Goal: Obtain resource: Obtain resource

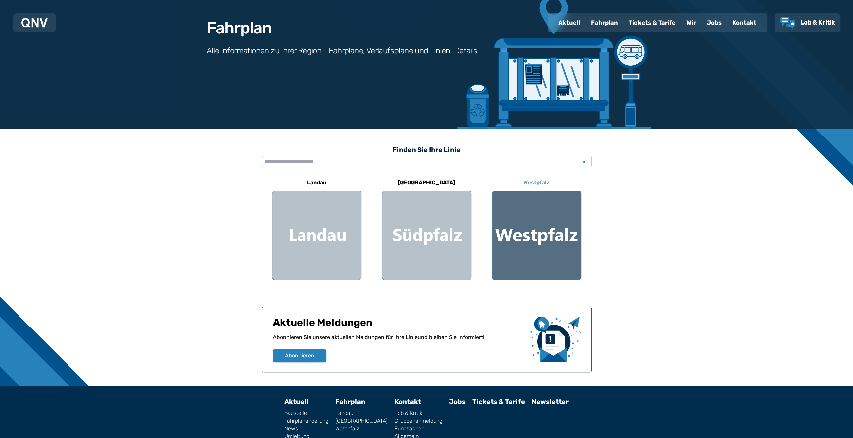
scroll to position [67, 0]
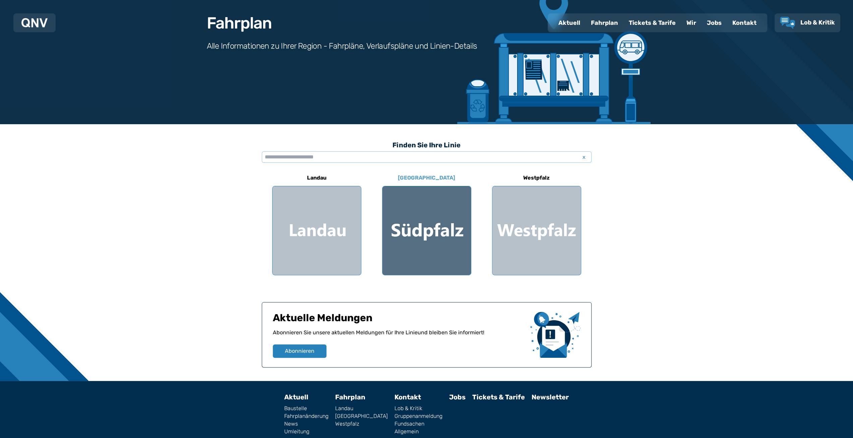
click at [443, 226] on div at bounding box center [427, 230] width 89 height 89
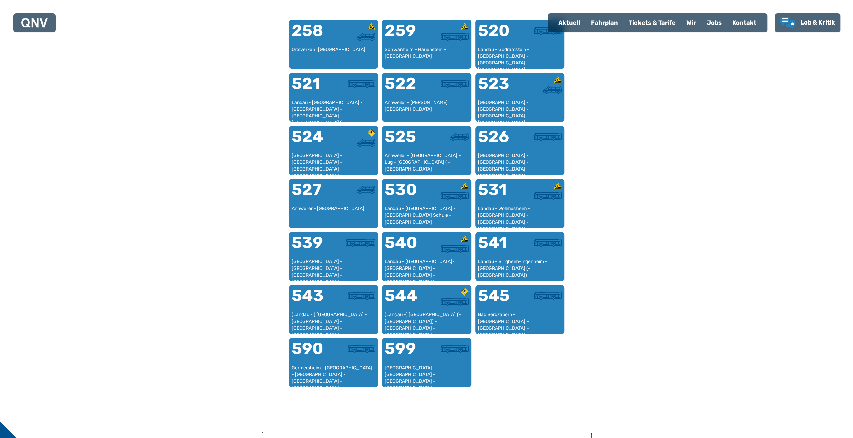
scroll to position [441, 0]
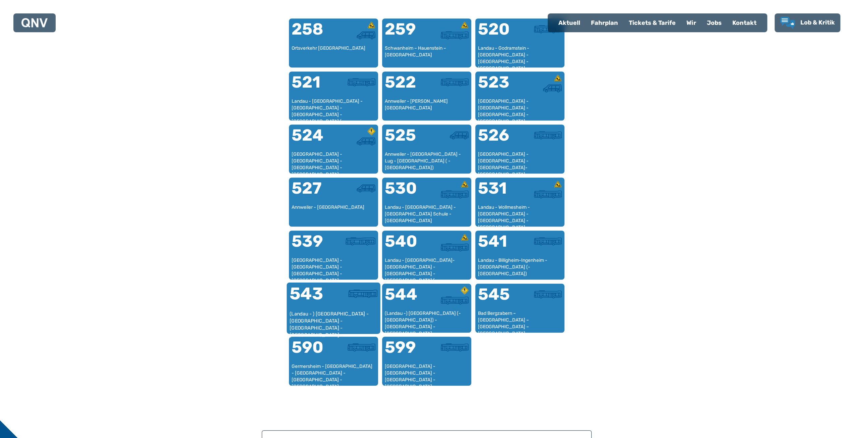
click at [339, 313] on div "(Landau - ) [GEOGRAPHIC_DATA] - [GEOGRAPHIC_DATA] - [GEOGRAPHIC_DATA] - [GEOGRA…" at bounding box center [333, 320] width 88 height 20
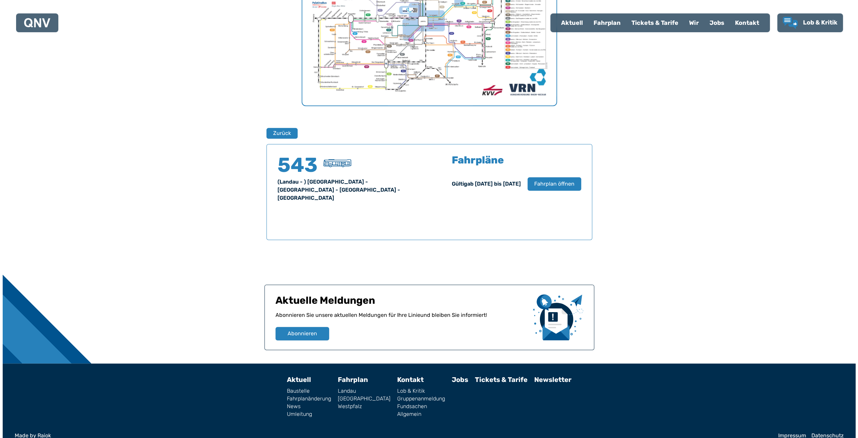
scroll to position [333, 0]
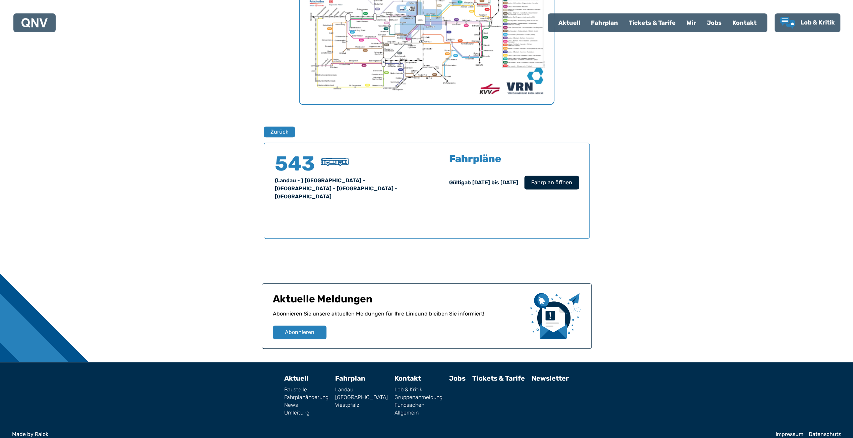
click at [548, 180] on span "Fahrplan öffnen" at bounding box center [551, 182] width 41 height 8
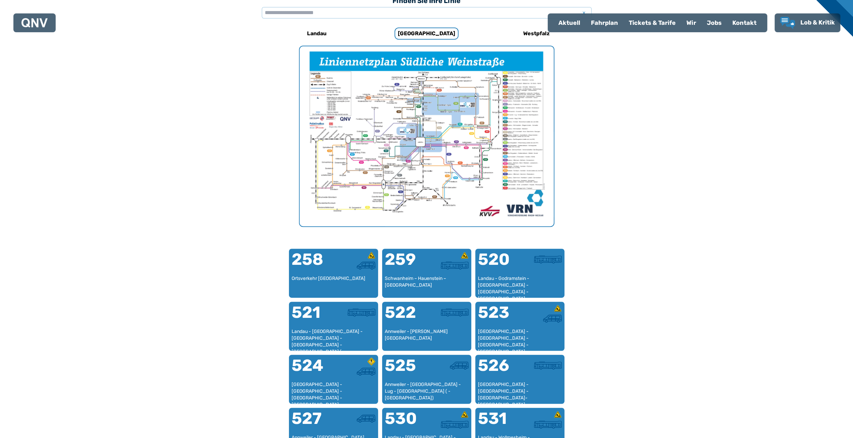
scroll to position [207, 0]
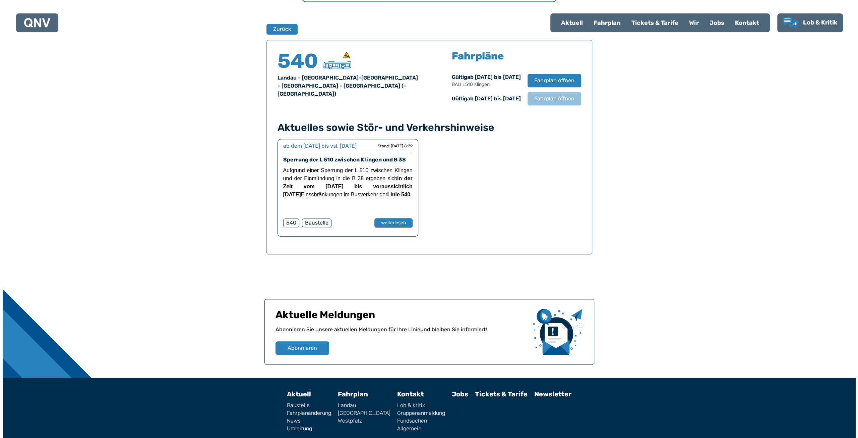
scroll to position [442, 0]
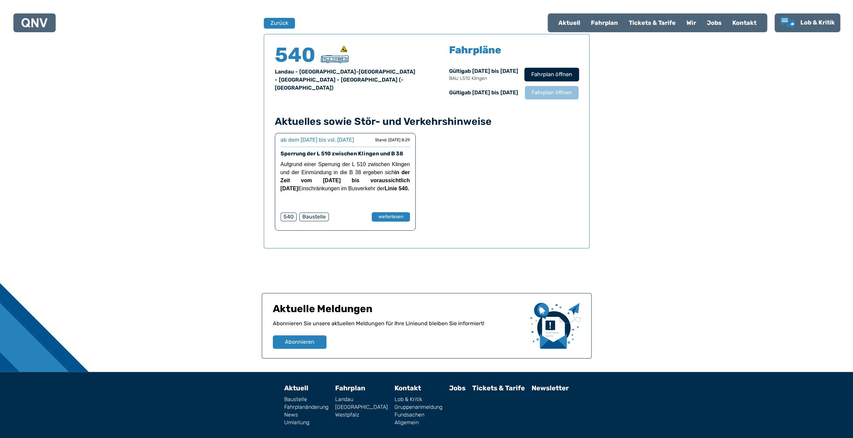
click at [542, 76] on span "Fahrplan öffnen" at bounding box center [551, 74] width 41 height 8
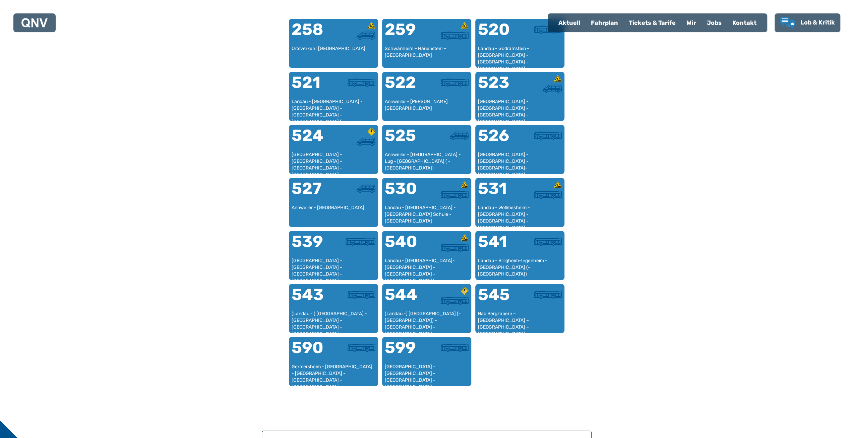
scroll to position [441, 0]
click at [429, 250] on div at bounding box center [449, 246] width 44 height 8
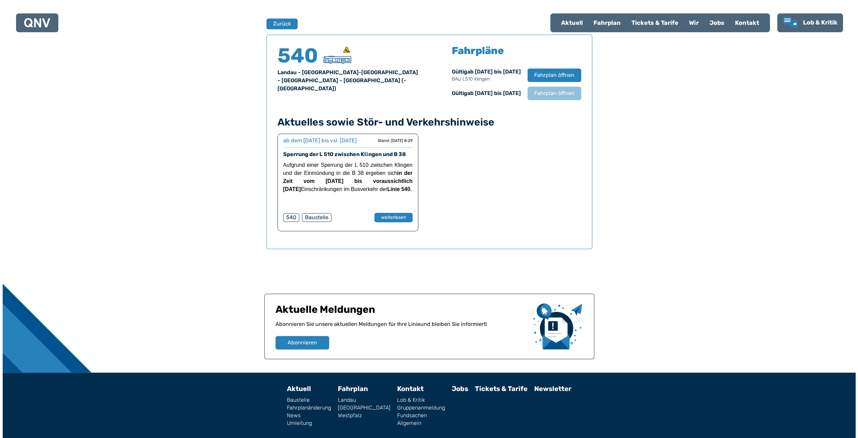
scroll to position [442, 0]
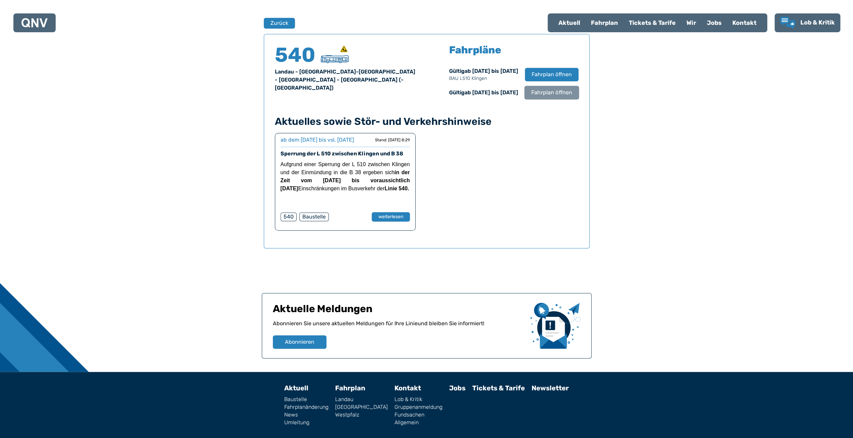
click at [553, 96] on span "Fahrplan öffnen" at bounding box center [551, 93] width 41 height 8
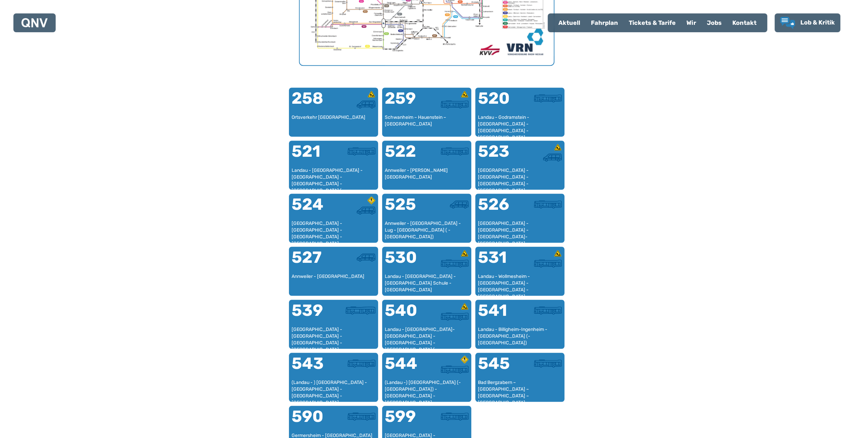
scroll to position [374, 0]
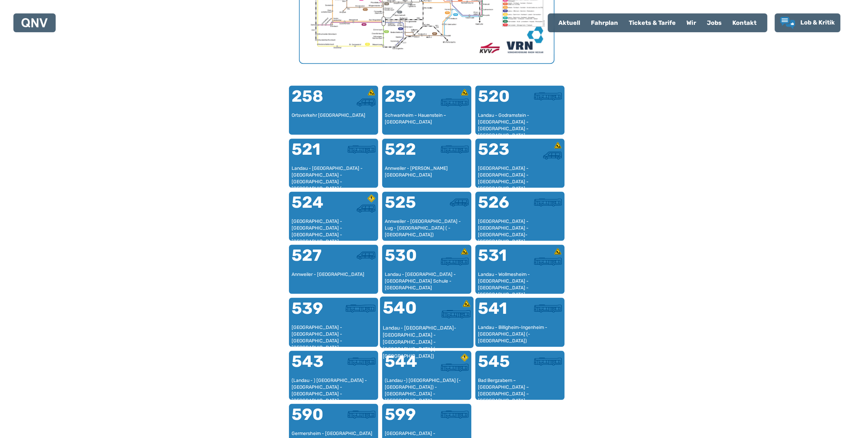
click at [426, 333] on div "Landau - [GEOGRAPHIC_DATA]-[GEOGRAPHIC_DATA] - [GEOGRAPHIC_DATA] - [GEOGRAPHIC_…" at bounding box center [427, 334] width 88 height 20
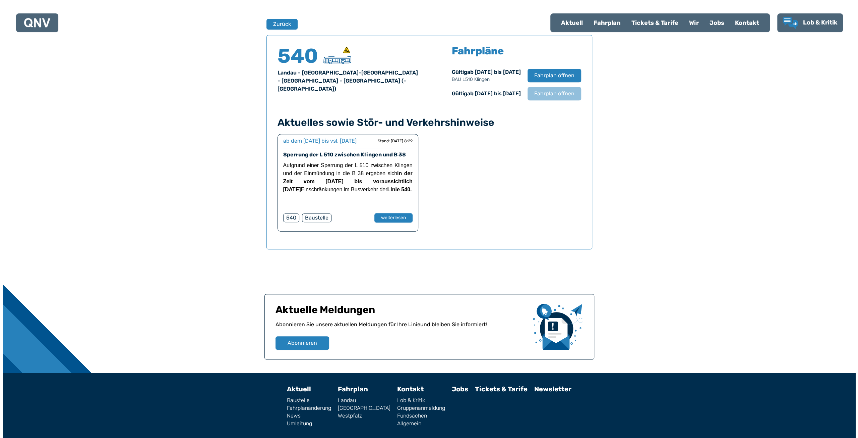
scroll to position [442, 0]
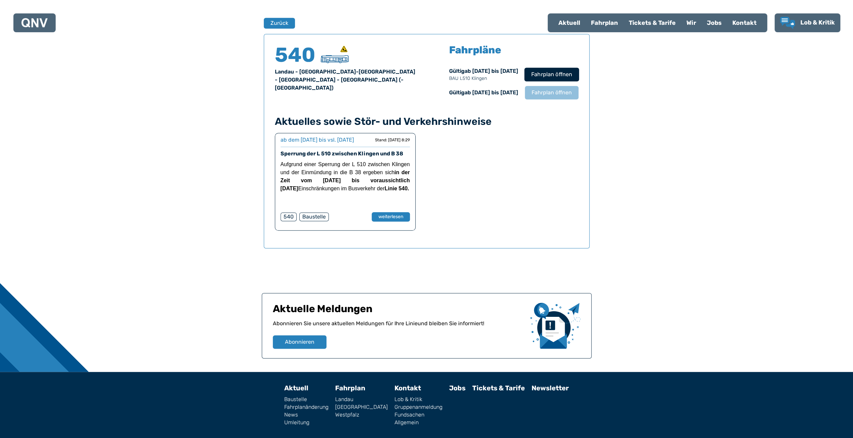
click at [550, 74] on span "Fahrplan öffnen" at bounding box center [551, 74] width 41 height 8
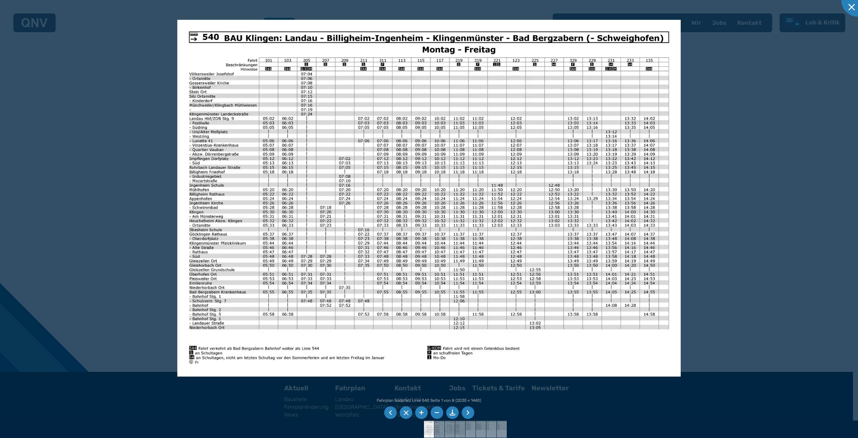
click at [736, 215] on div at bounding box center [429, 219] width 858 height 438
click at [453, 414] on li at bounding box center [452, 412] width 13 height 13
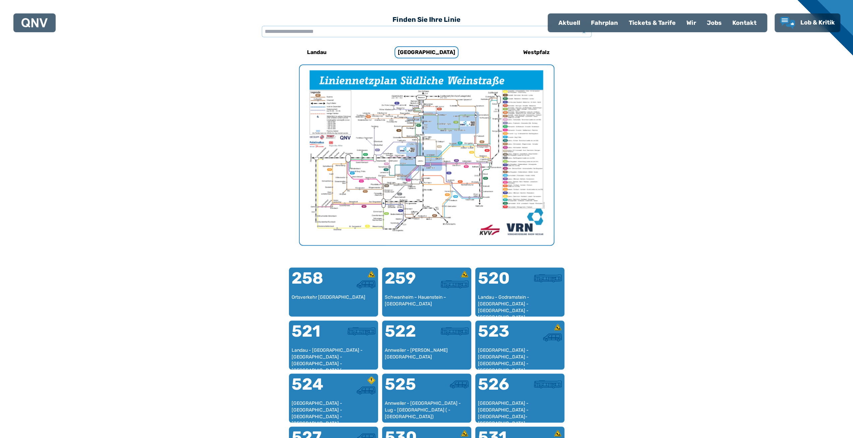
scroll to position [207, 0]
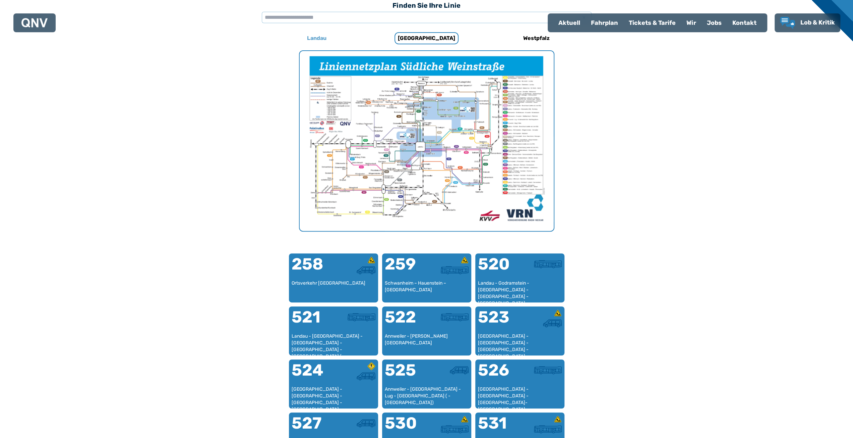
click at [320, 37] on h6 "Landau" at bounding box center [316, 38] width 25 height 11
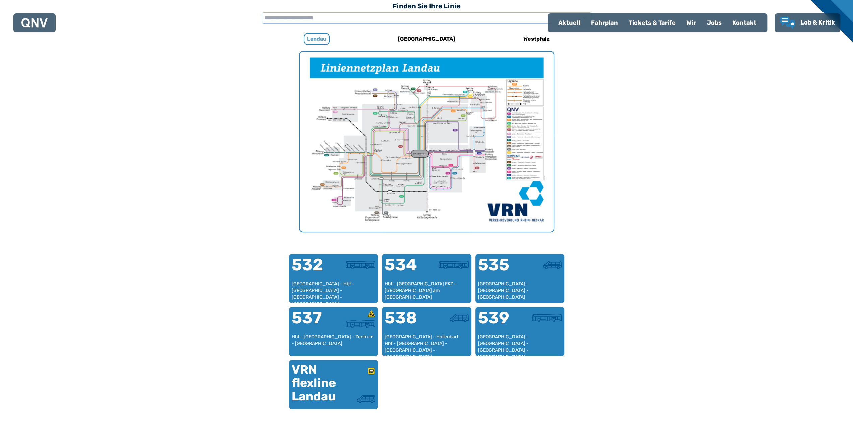
scroll to position [207, 0]
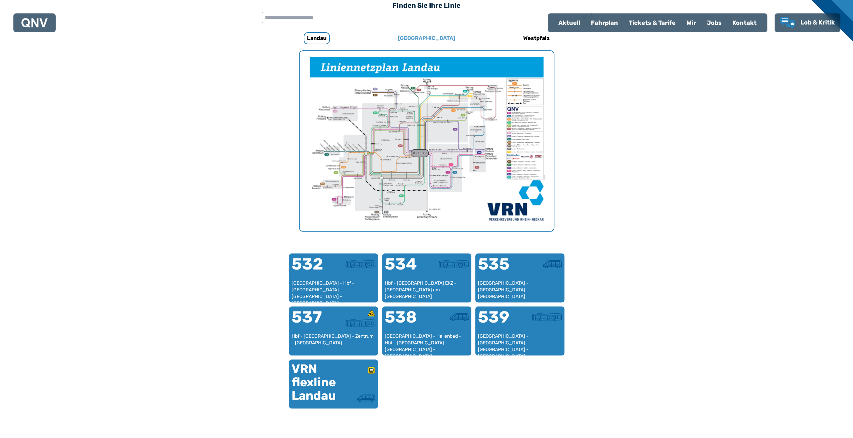
click at [419, 39] on h6 "[GEOGRAPHIC_DATA]" at bounding box center [426, 38] width 63 height 11
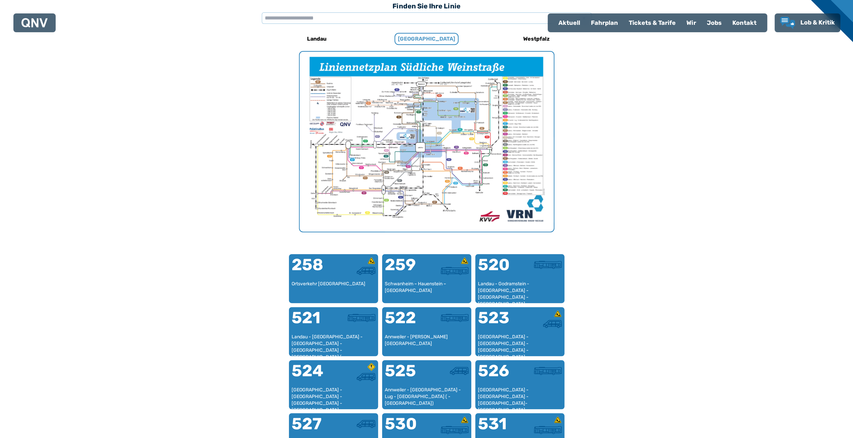
scroll to position [207, 0]
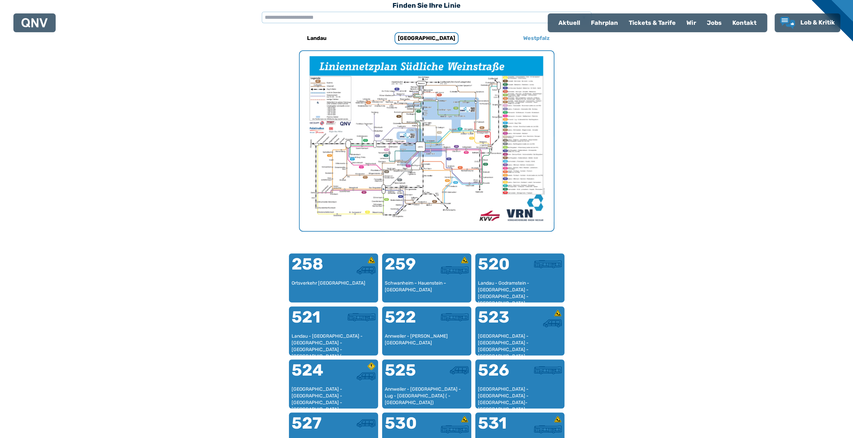
click at [540, 40] on h6 "Westpfalz" at bounding box center [537, 38] width 32 height 11
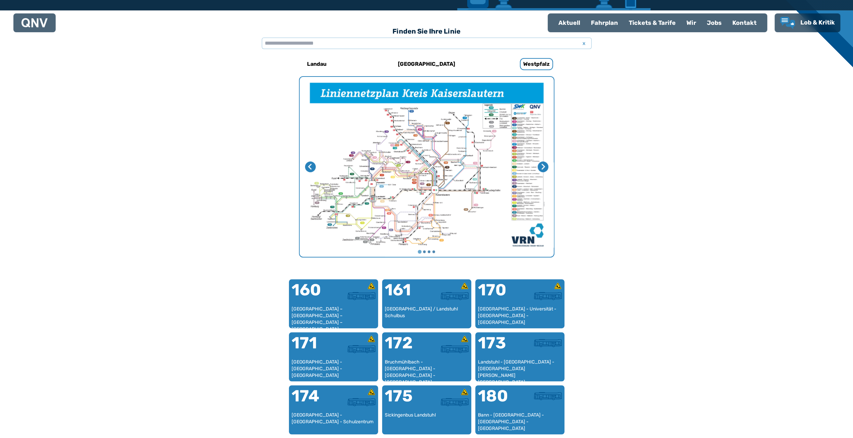
scroll to position [139, 0]
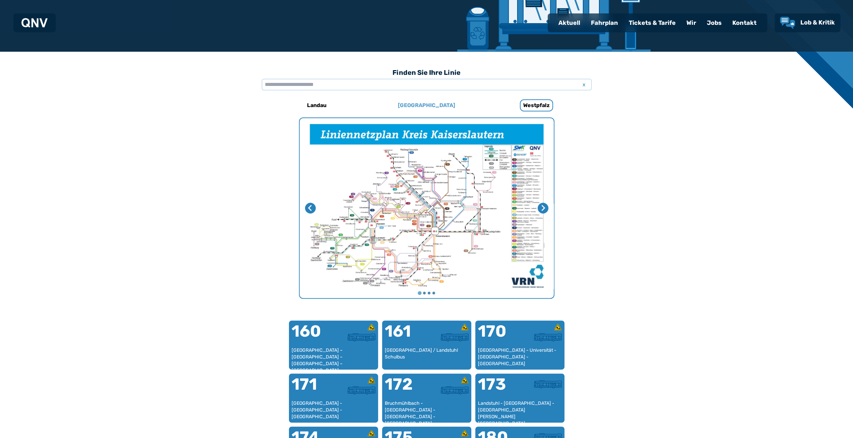
click at [423, 101] on h6 "[GEOGRAPHIC_DATA]" at bounding box center [426, 105] width 63 height 11
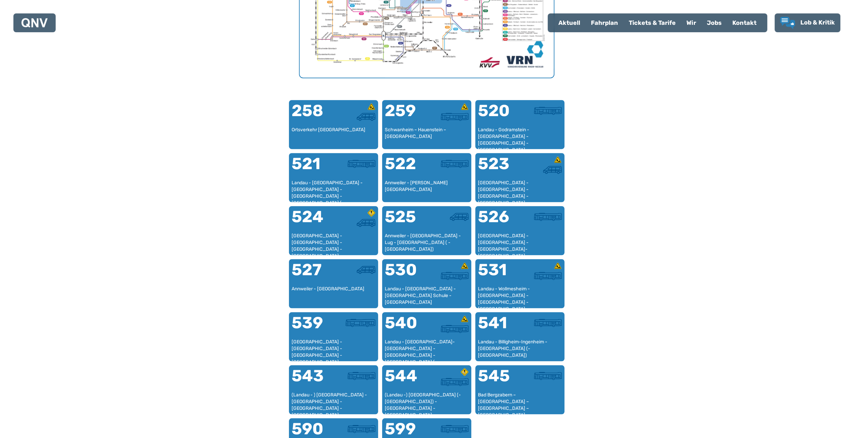
scroll to position [374, 0]
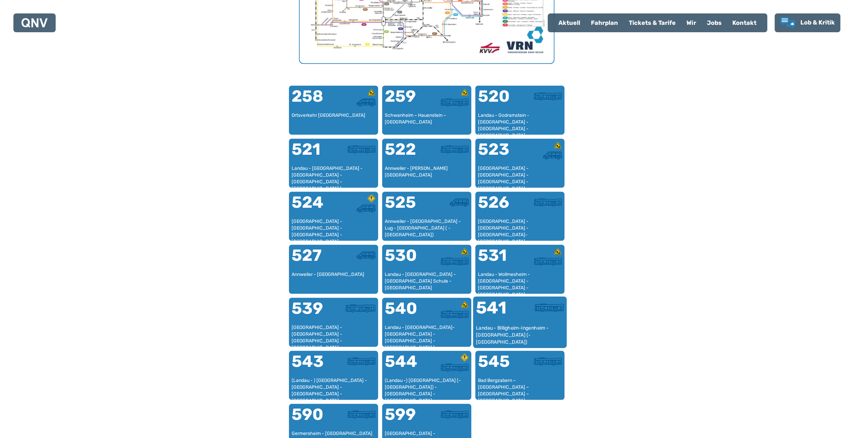
click at [538, 334] on div "Landau - Billigheim-Ingenheim - [GEOGRAPHIC_DATA] (- [GEOGRAPHIC_DATA])" at bounding box center [520, 334] width 88 height 20
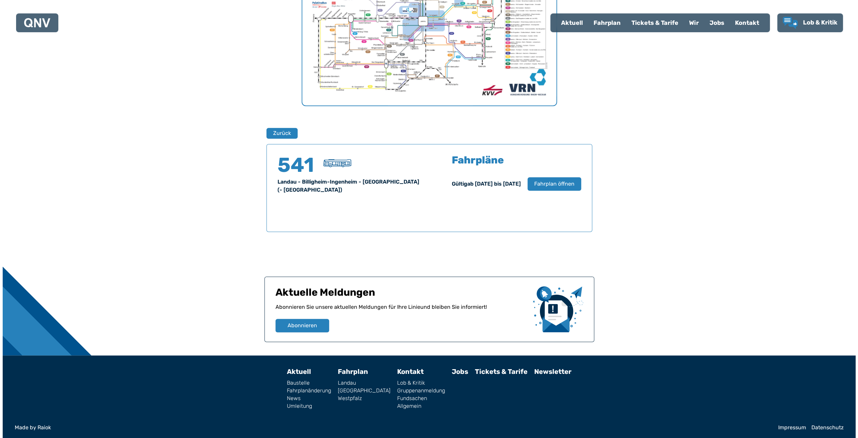
scroll to position [333, 0]
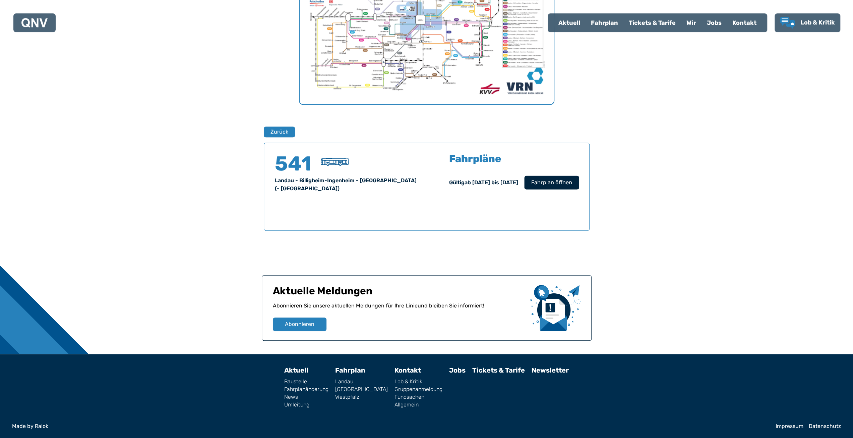
click at [554, 182] on span "Fahrplan öffnen" at bounding box center [551, 182] width 41 height 8
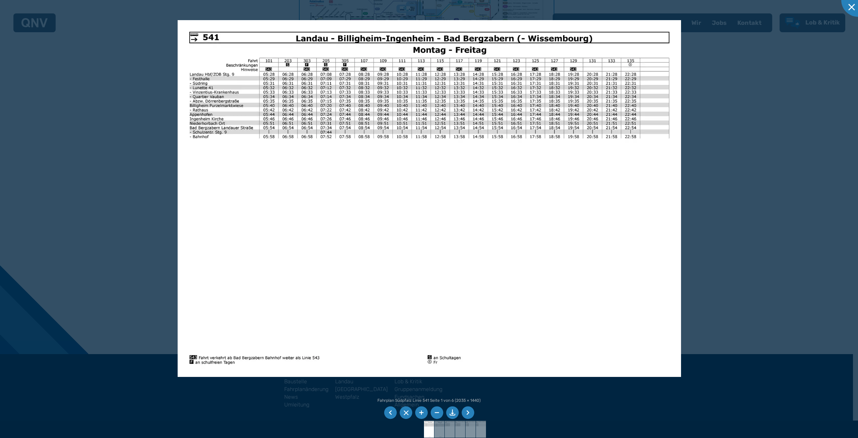
click at [491, 209] on img at bounding box center [430, 198] width 504 height 356
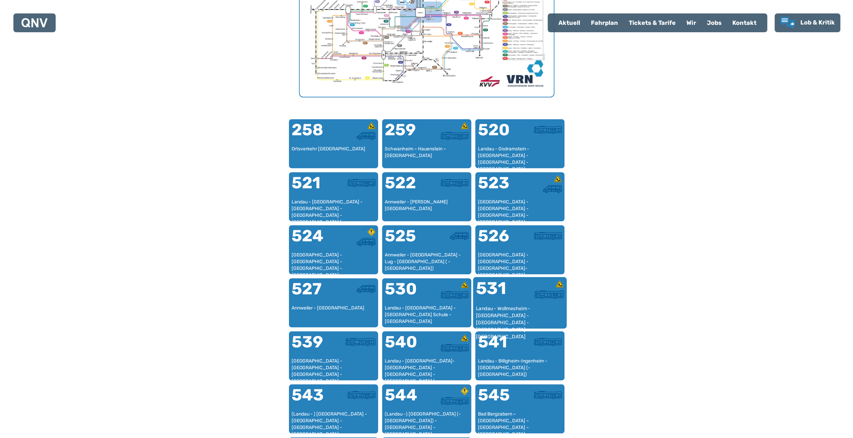
scroll to position [441, 0]
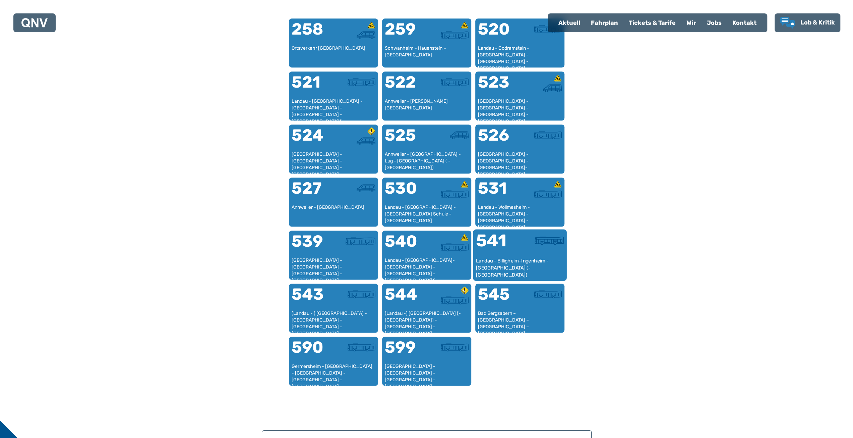
click at [533, 256] on div at bounding box center [542, 244] width 44 height 25
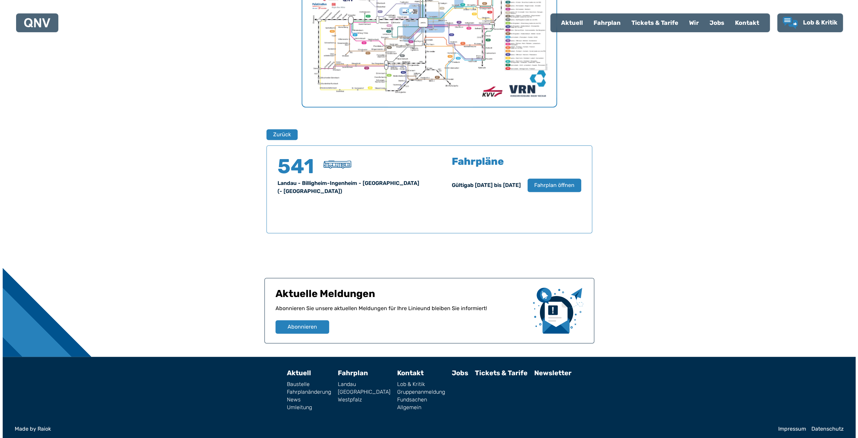
scroll to position [333, 0]
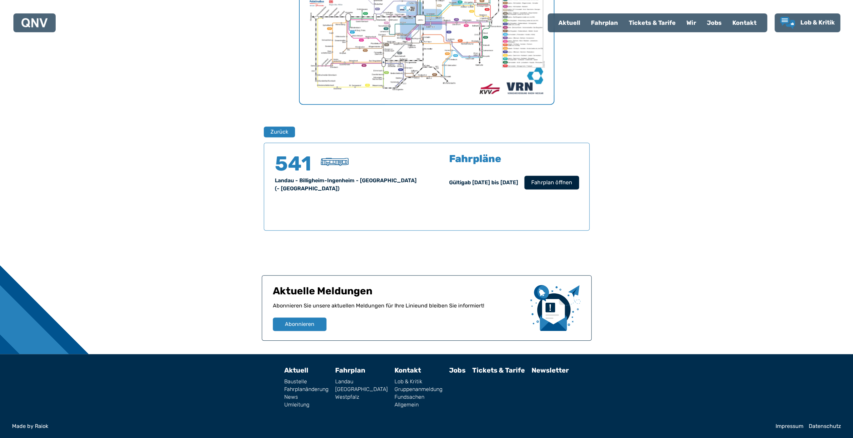
click at [567, 181] on span "Fahrplan öffnen" at bounding box center [551, 182] width 41 height 8
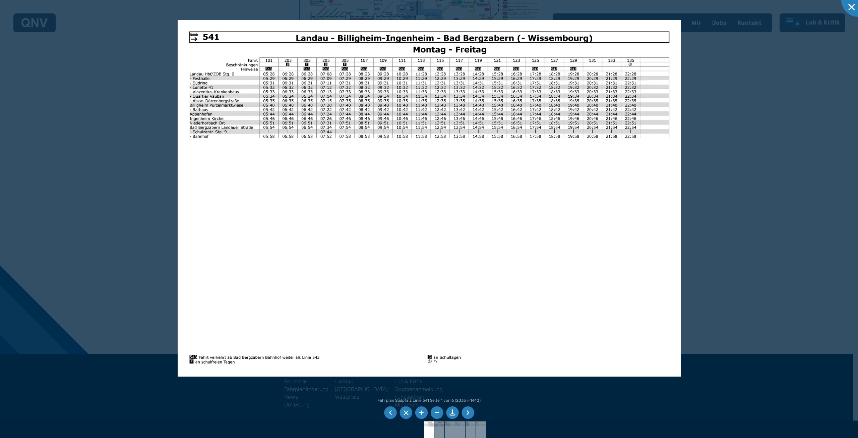
click at [728, 164] on div at bounding box center [429, 219] width 858 height 438
click at [453, 413] on li at bounding box center [452, 412] width 13 height 13
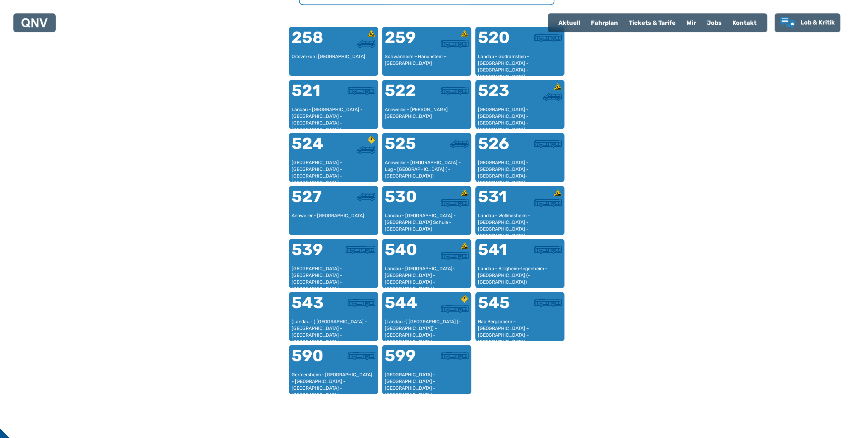
scroll to position [475, 0]
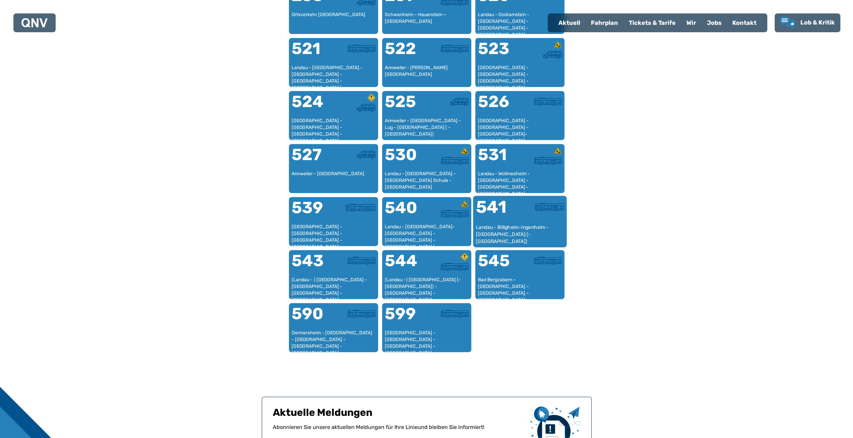
click at [525, 218] on div at bounding box center [542, 210] width 44 height 25
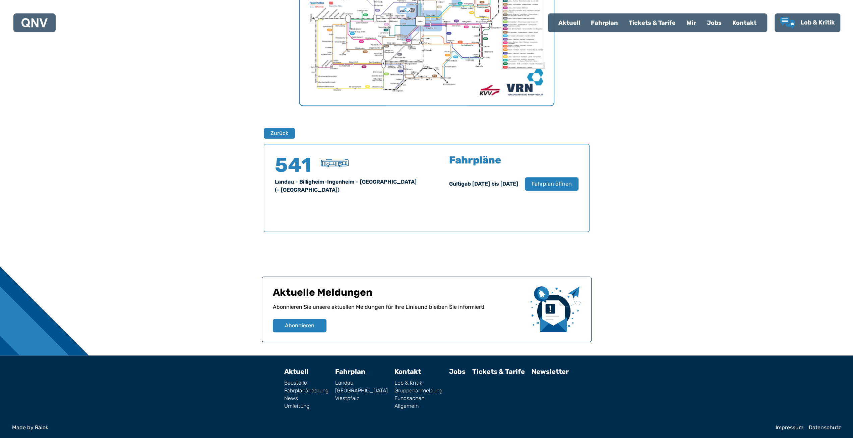
scroll to position [333, 0]
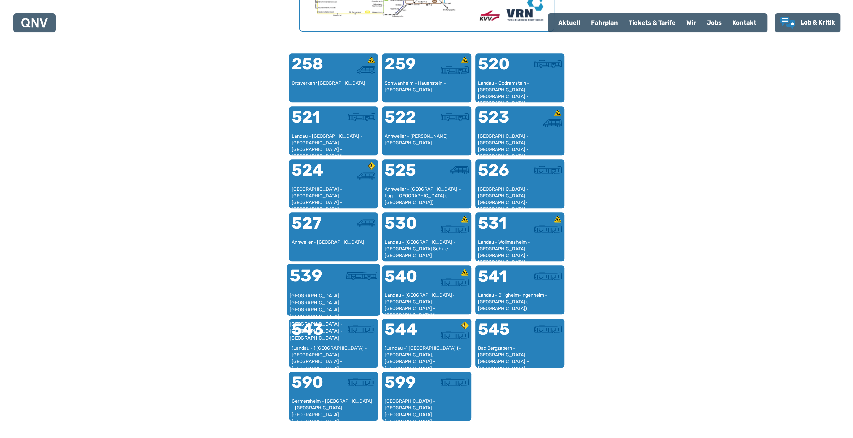
scroll to position [408, 0]
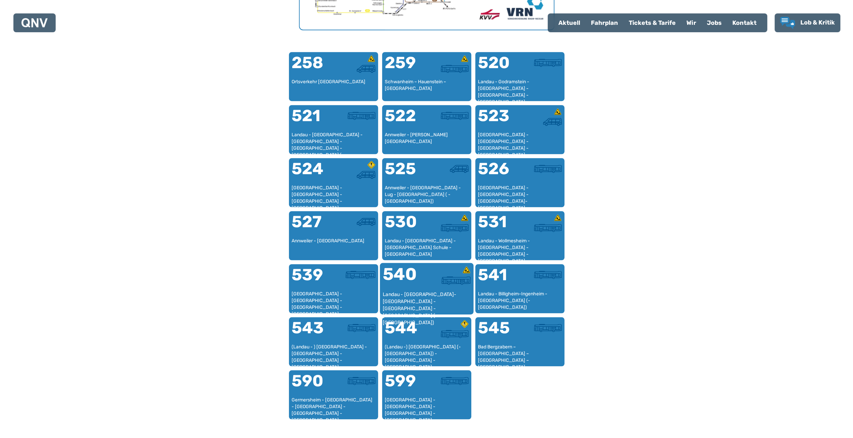
click at [421, 284] on div "540" at bounding box center [405, 278] width 44 height 25
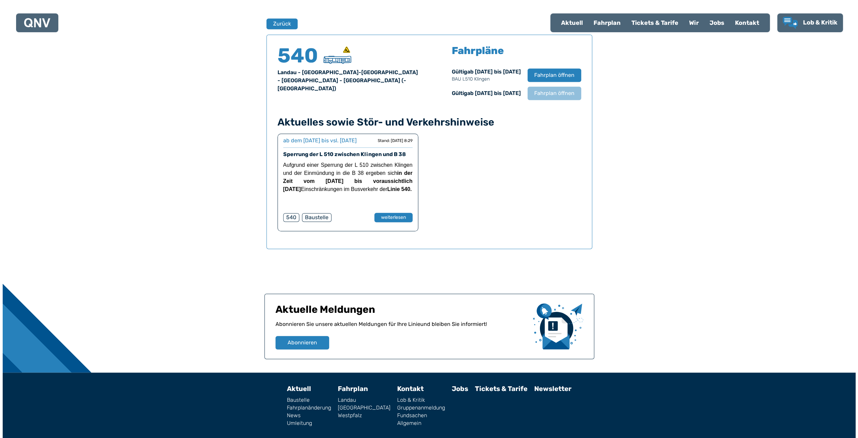
scroll to position [442, 0]
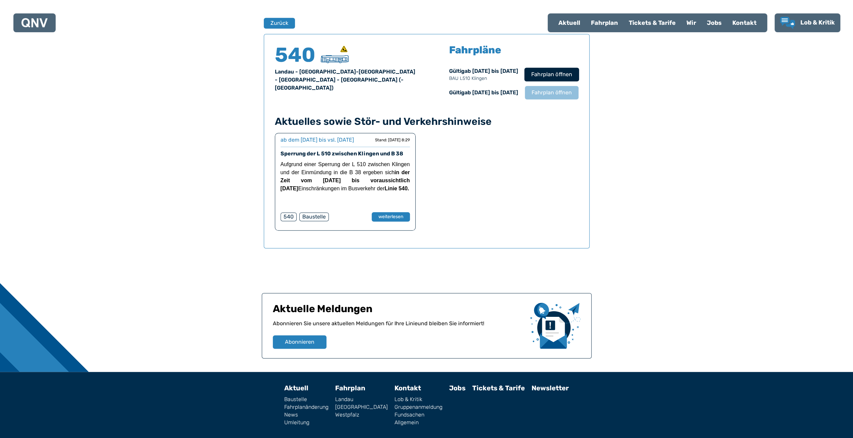
click at [561, 71] on span "Fahrplan öffnen" at bounding box center [551, 74] width 41 height 8
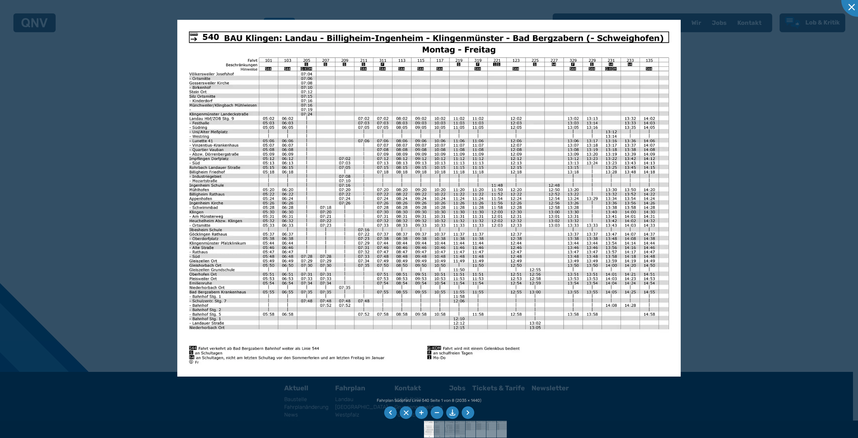
click at [455, 411] on li at bounding box center [452, 412] width 13 height 13
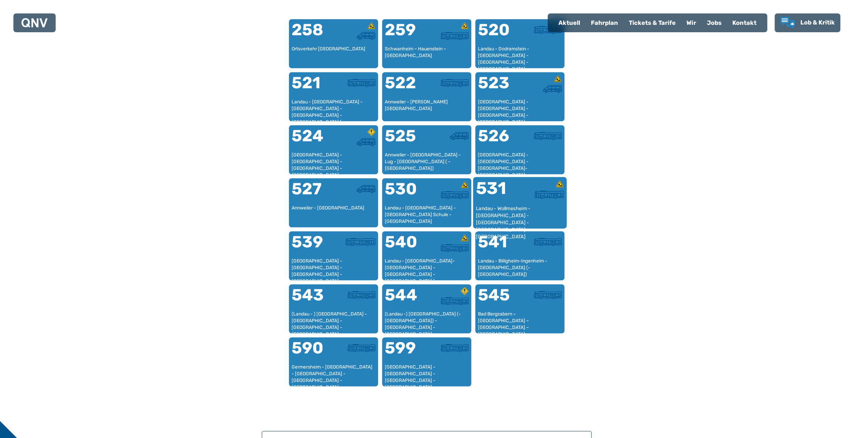
scroll to position [441, 0]
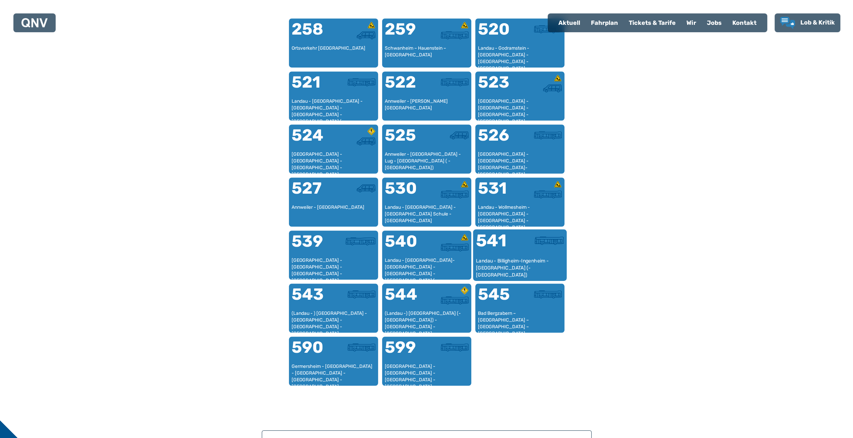
click at [534, 251] on div at bounding box center [542, 244] width 44 height 25
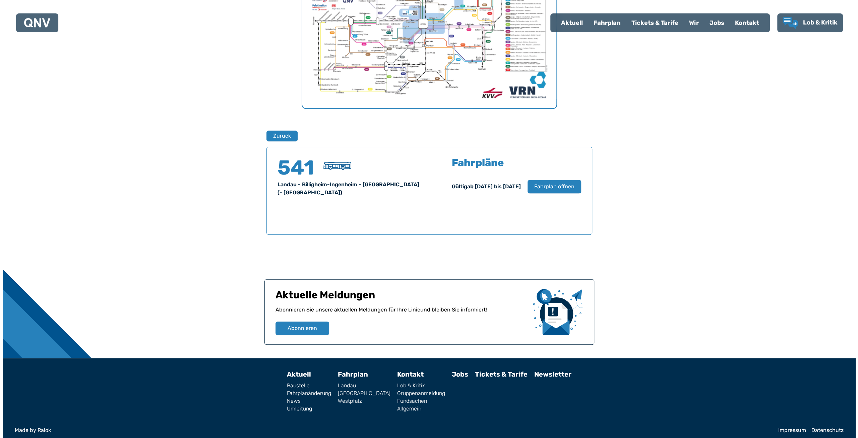
scroll to position [333, 0]
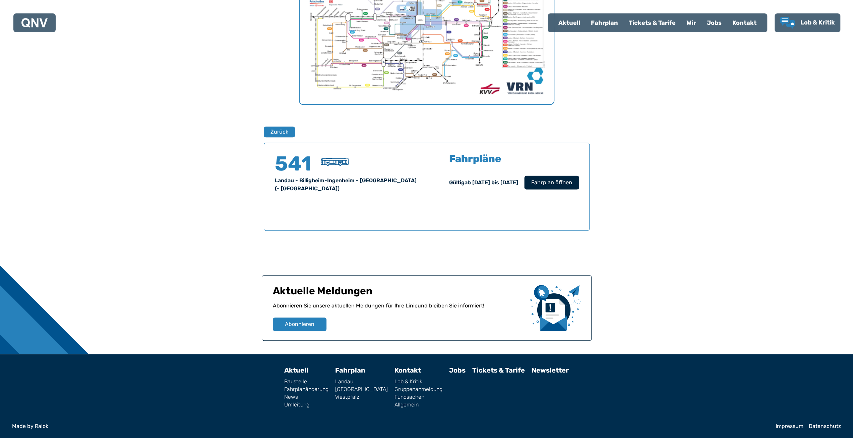
click at [552, 184] on span "Fahrplan öffnen" at bounding box center [551, 182] width 41 height 8
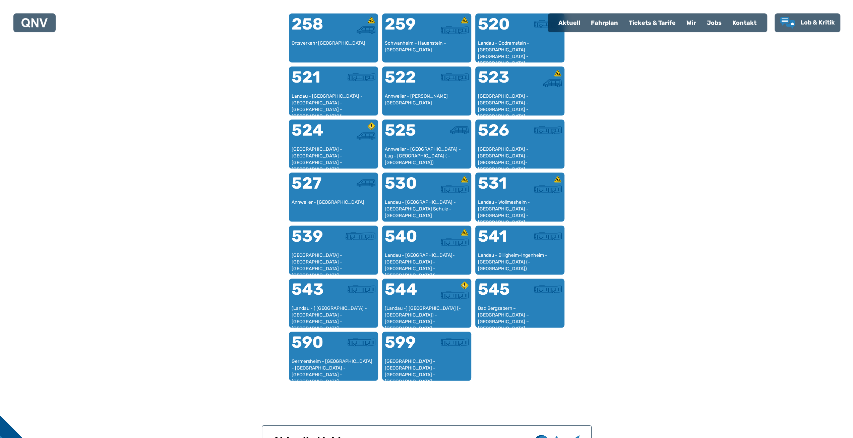
scroll to position [475, 0]
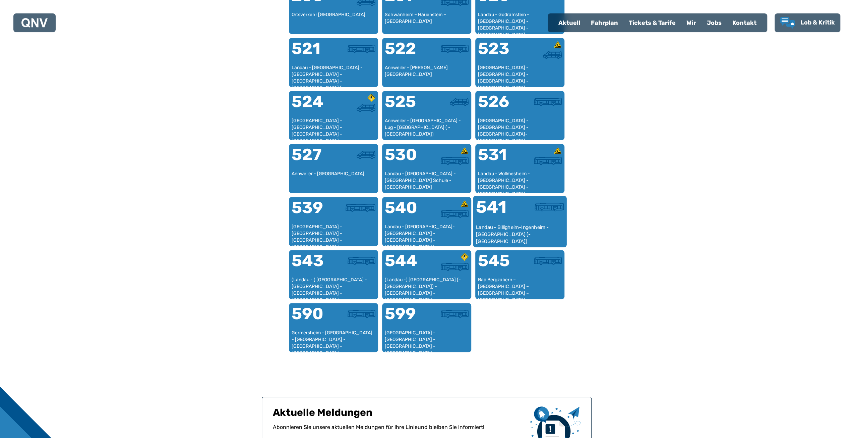
click at [507, 224] on div "Landau - Billigheim-Ingenheim - [GEOGRAPHIC_DATA] (- [GEOGRAPHIC_DATA])" at bounding box center [520, 234] width 88 height 20
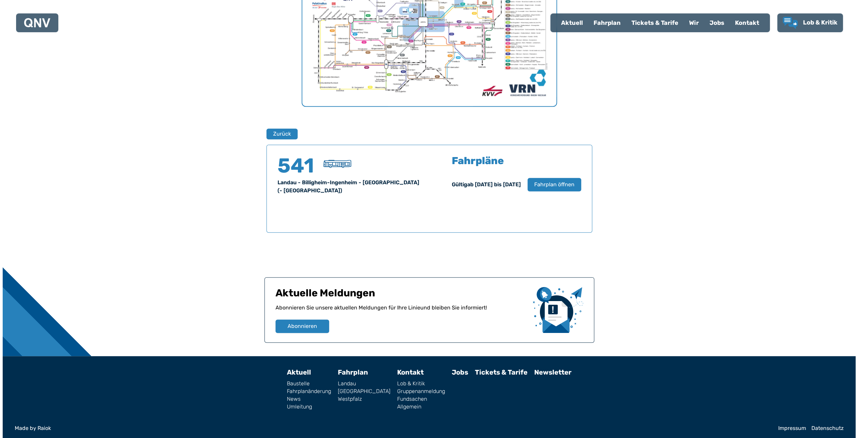
scroll to position [333, 0]
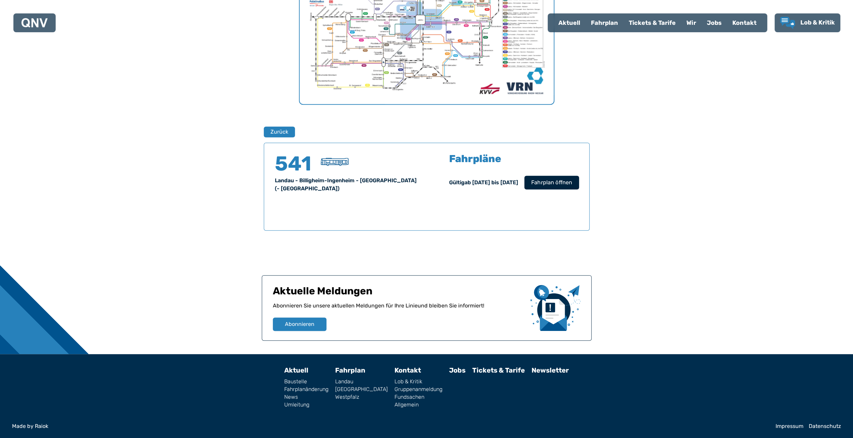
click at [559, 180] on span "Fahrplan öffnen" at bounding box center [551, 182] width 41 height 8
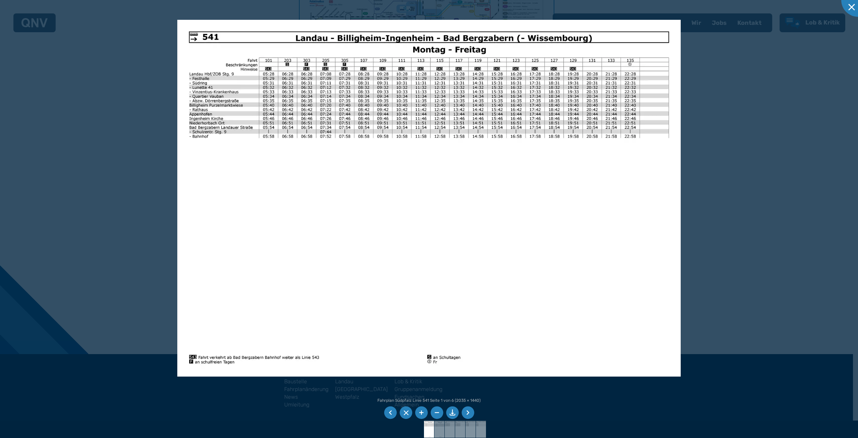
click at [468, 412] on li at bounding box center [468, 412] width 13 height 13
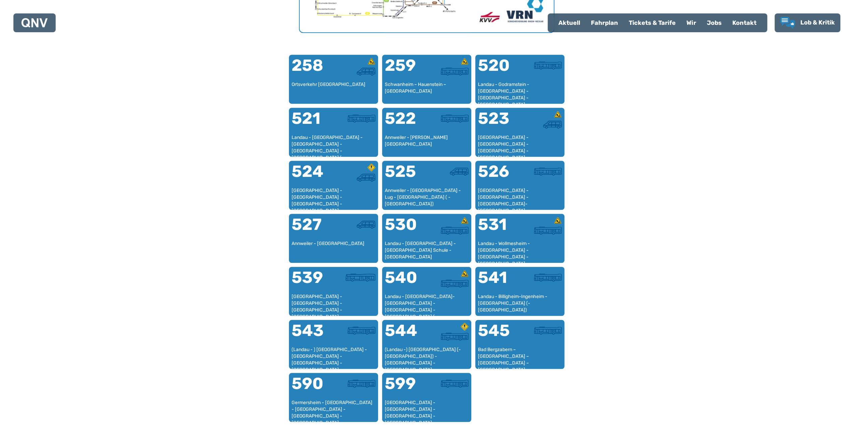
scroll to position [441, 0]
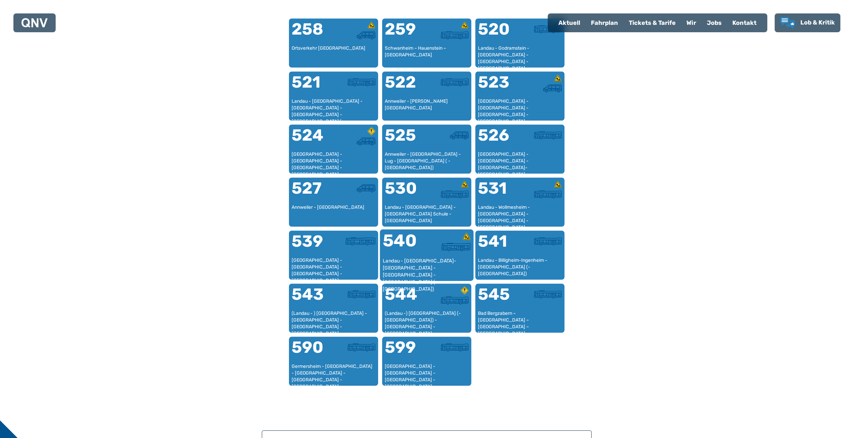
click at [400, 266] on div "Landau - [GEOGRAPHIC_DATA]-[GEOGRAPHIC_DATA] - [GEOGRAPHIC_DATA] - [GEOGRAPHIC_…" at bounding box center [427, 267] width 88 height 20
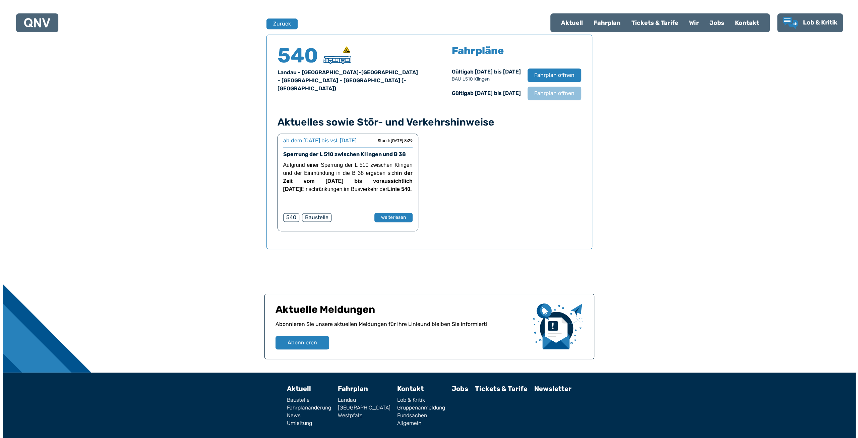
scroll to position [442, 0]
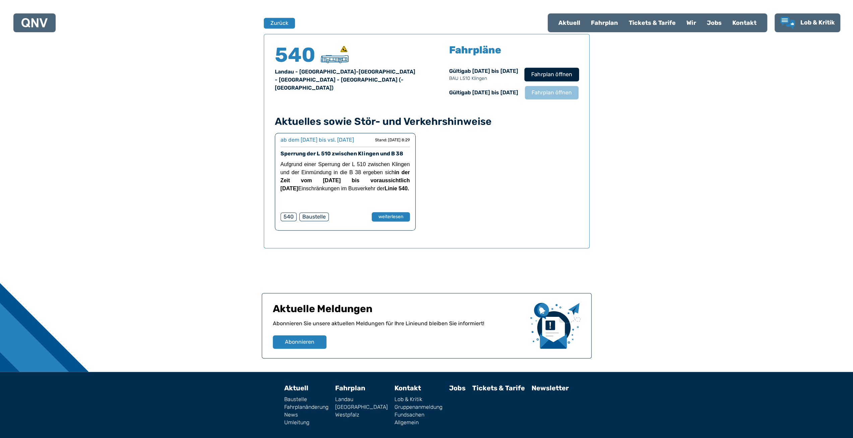
click at [561, 76] on span "Fahrplan öffnen" at bounding box center [551, 74] width 41 height 8
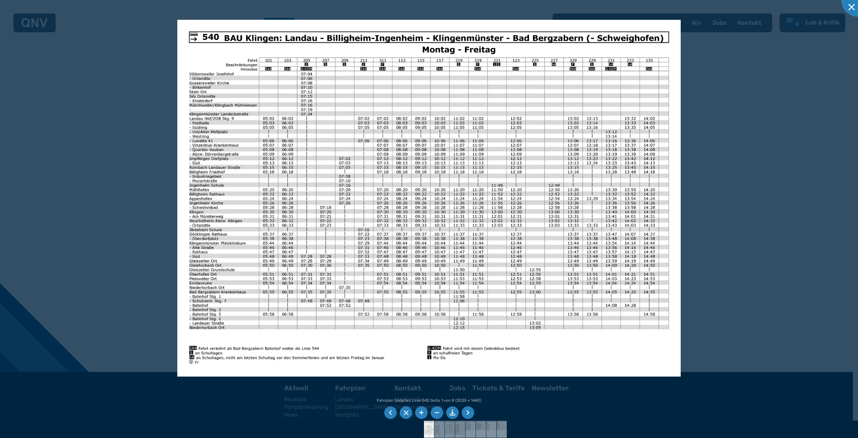
click at [468, 413] on li at bounding box center [468, 412] width 13 height 13
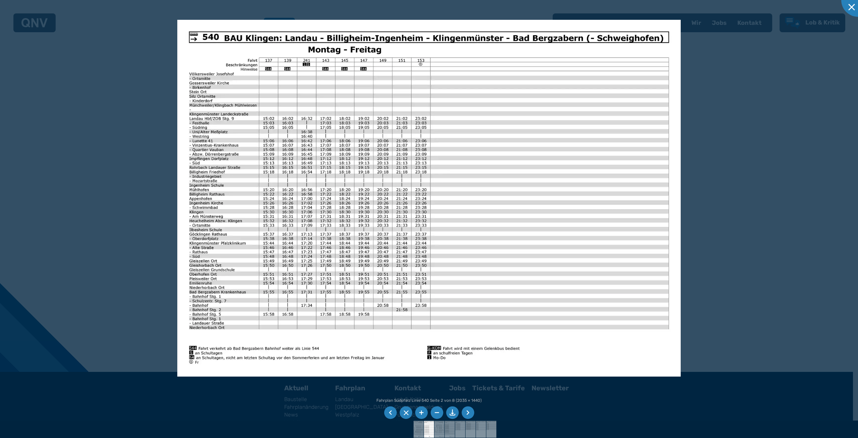
click at [468, 413] on li at bounding box center [468, 412] width 13 height 13
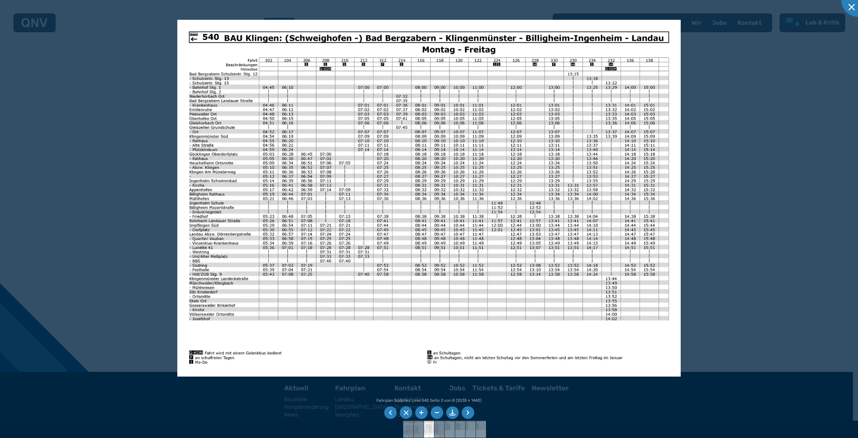
click at [467, 411] on li at bounding box center [468, 412] width 13 height 13
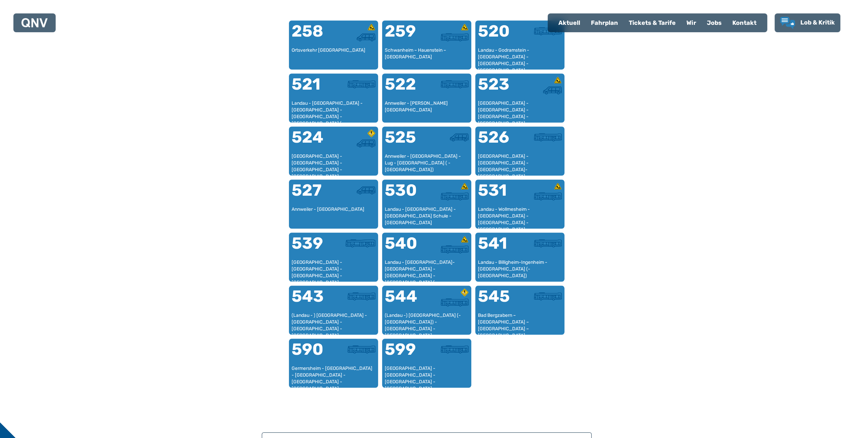
scroll to position [441, 0]
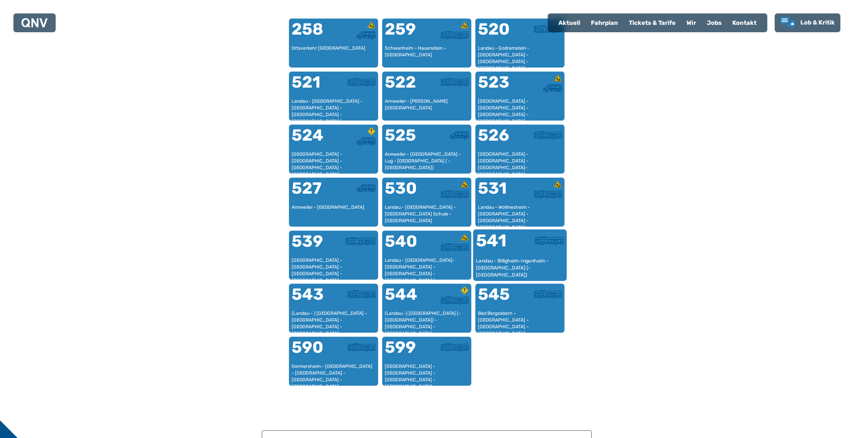
click at [497, 245] on div "541" at bounding box center [498, 244] width 44 height 25
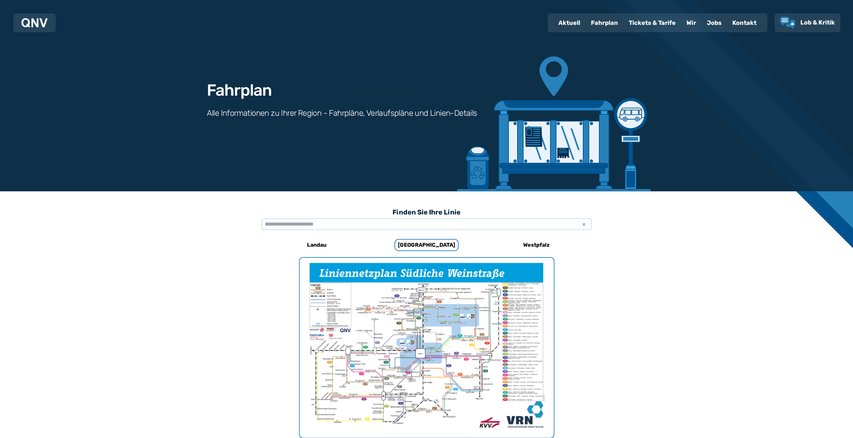
click at [497, 245] on div "Landau Südpfalz Zurück 541 Landau - [GEOGRAPHIC_DATA]-[GEOGRAPHIC_DATA] - [GEOG…" at bounding box center [427, 409] width 330 height 345
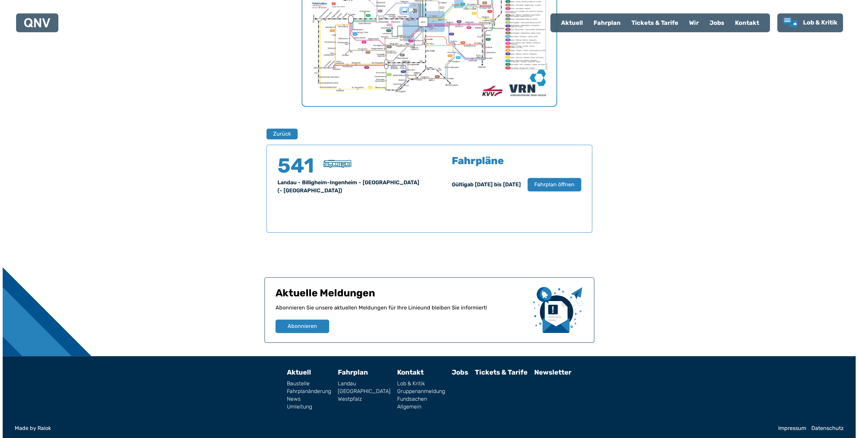
scroll to position [333, 0]
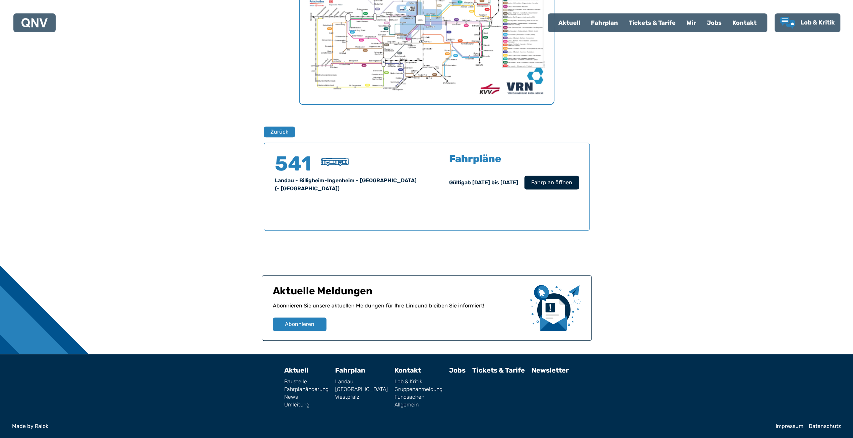
click at [558, 183] on span "Fahrplan öffnen" at bounding box center [551, 182] width 41 height 8
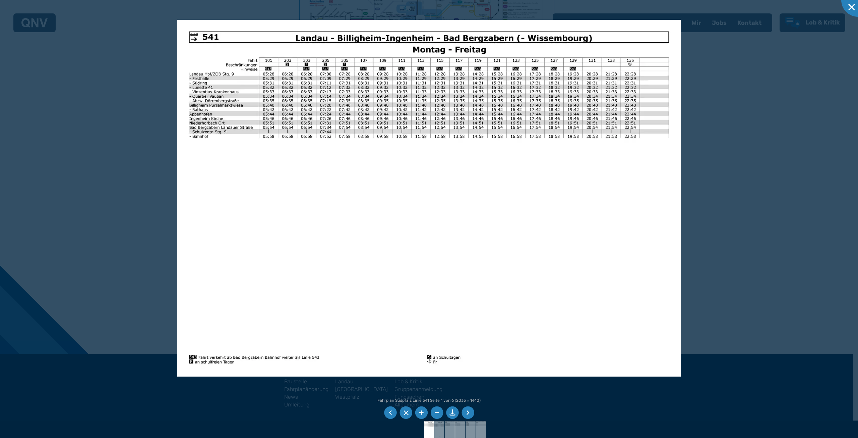
click at [467, 413] on li at bounding box center [468, 412] width 13 height 13
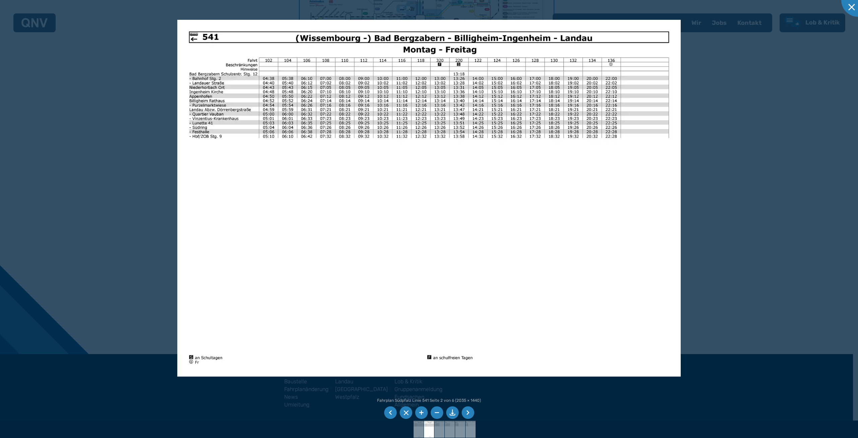
click at [454, 415] on li at bounding box center [452, 412] width 13 height 13
